Goal: Information Seeking & Learning: Find specific page/section

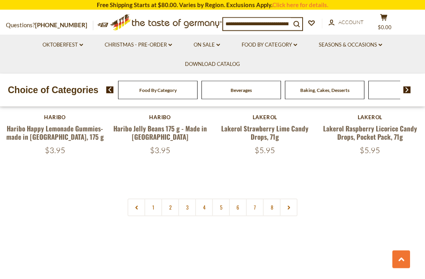
scroll to position [1787, 0]
click at [154, 198] on link "1" at bounding box center [154, 207] width 18 height 18
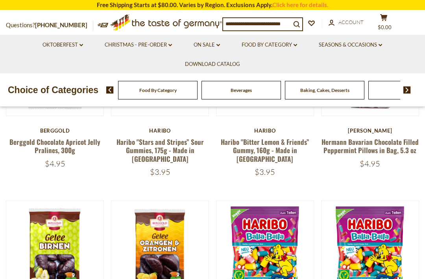
scroll to position [263, 0]
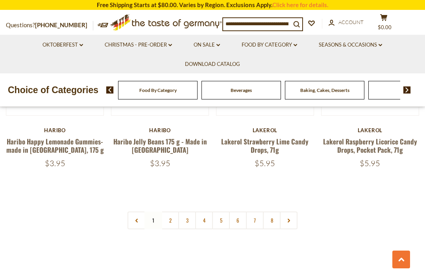
click at [169, 211] on link "2" at bounding box center [171, 220] width 18 height 18
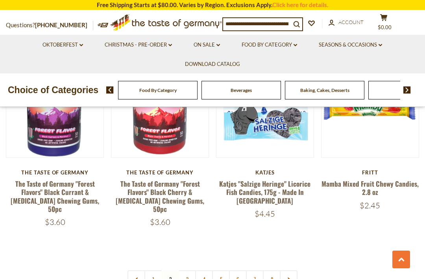
scroll to position [1686, 0]
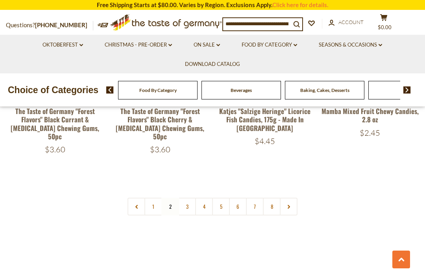
scroll to position [1773, 0]
click at [291, 197] on link at bounding box center [289, 206] width 18 height 18
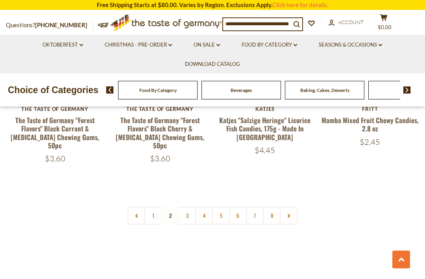
scroll to position [1765, 0]
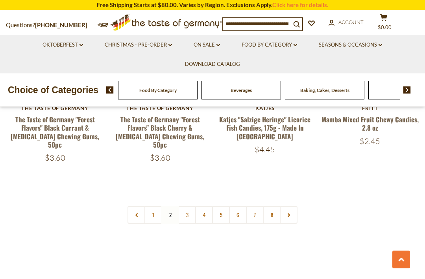
click at [288, 213] on icon at bounding box center [289, 215] width 5 height 4
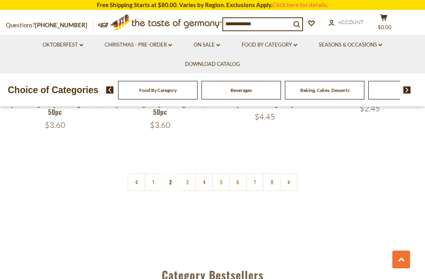
click at [204, 173] on link "4" at bounding box center [204, 182] width 18 height 18
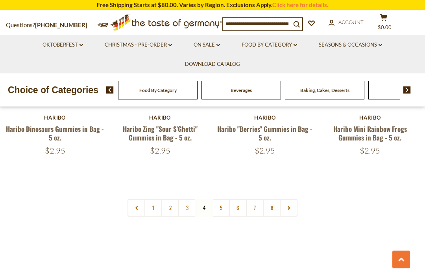
scroll to position [1756, 0]
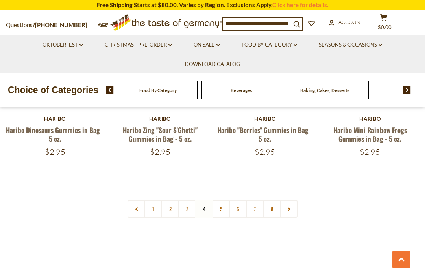
click at [225, 200] on link "5" at bounding box center [221, 209] width 18 height 18
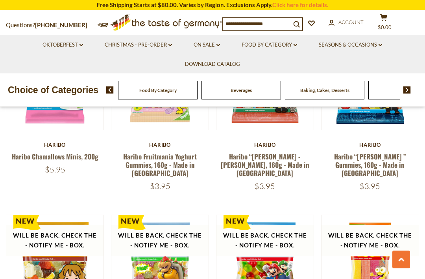
scroll to position [1386, 0]
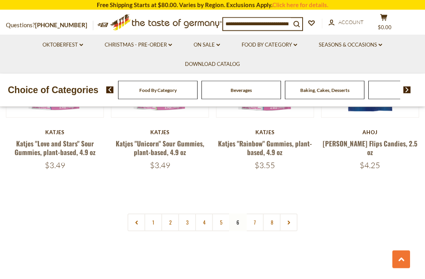
scroll to position [1713, 0]
click at [255, 213] on link "7" at bounding box center [255, 222] width 18 height 18
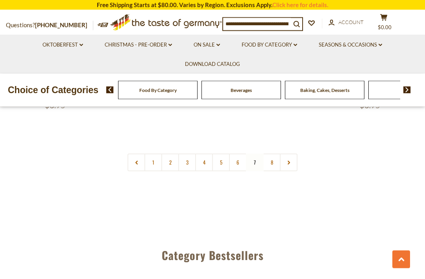
scroll to position [1789, 0]
click at [273, 154] on link "8" at bounding box center [272, 163] width 18 height 18
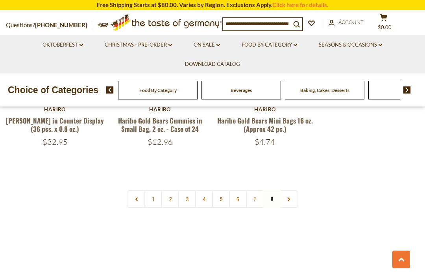
scroll to position [1756, 0]
click at [295, 190] on link at bounding box center [289, 199] width 18 height 18
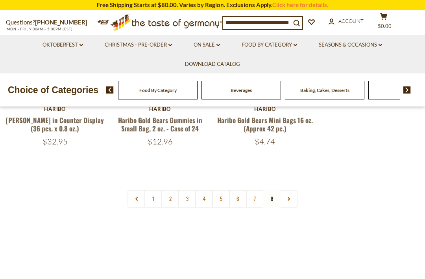
scroll to position [0, 0]
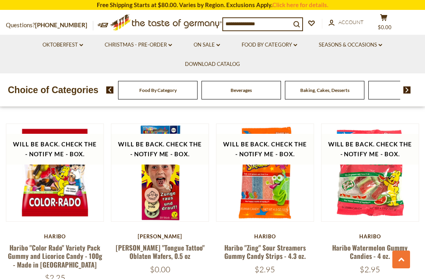
click at [274, 24] on input at bounding box center [257, 23] width 68 height 11
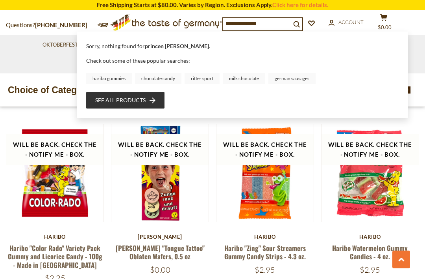
type input "**********"
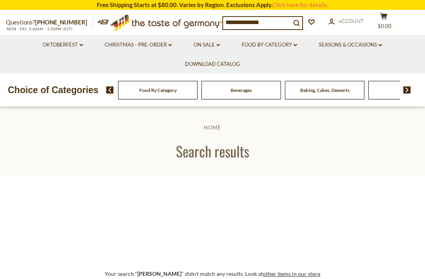
click at [273, 20] on input "**********" at bounding box center [257, 22] width 68 height 11
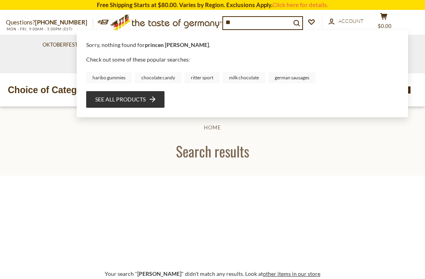
type input "*"
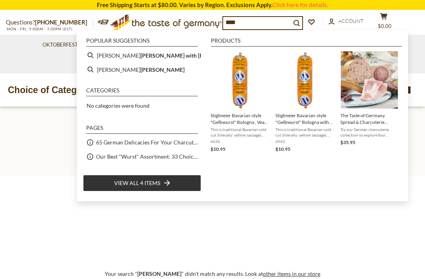
click at [141, 72] on b "wurst" at bounding box center [163, 69] width 44 height 9
type input "*********"
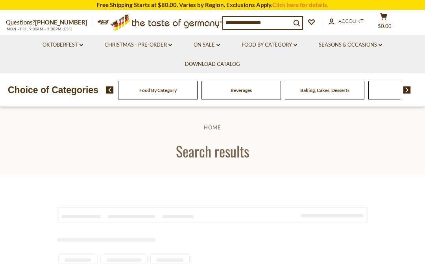
type input "*********"
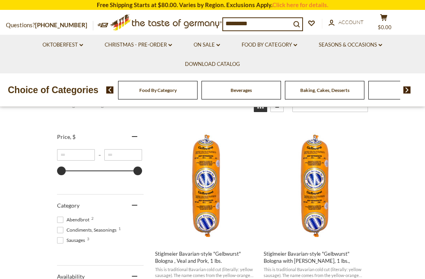
scroll to position [128, 0]
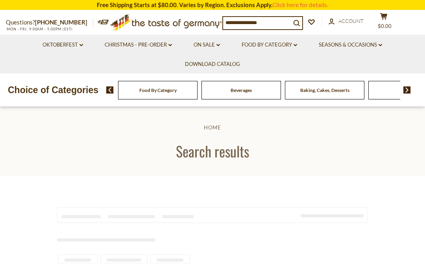
type input "**********"
